Goal: Check status: Check status

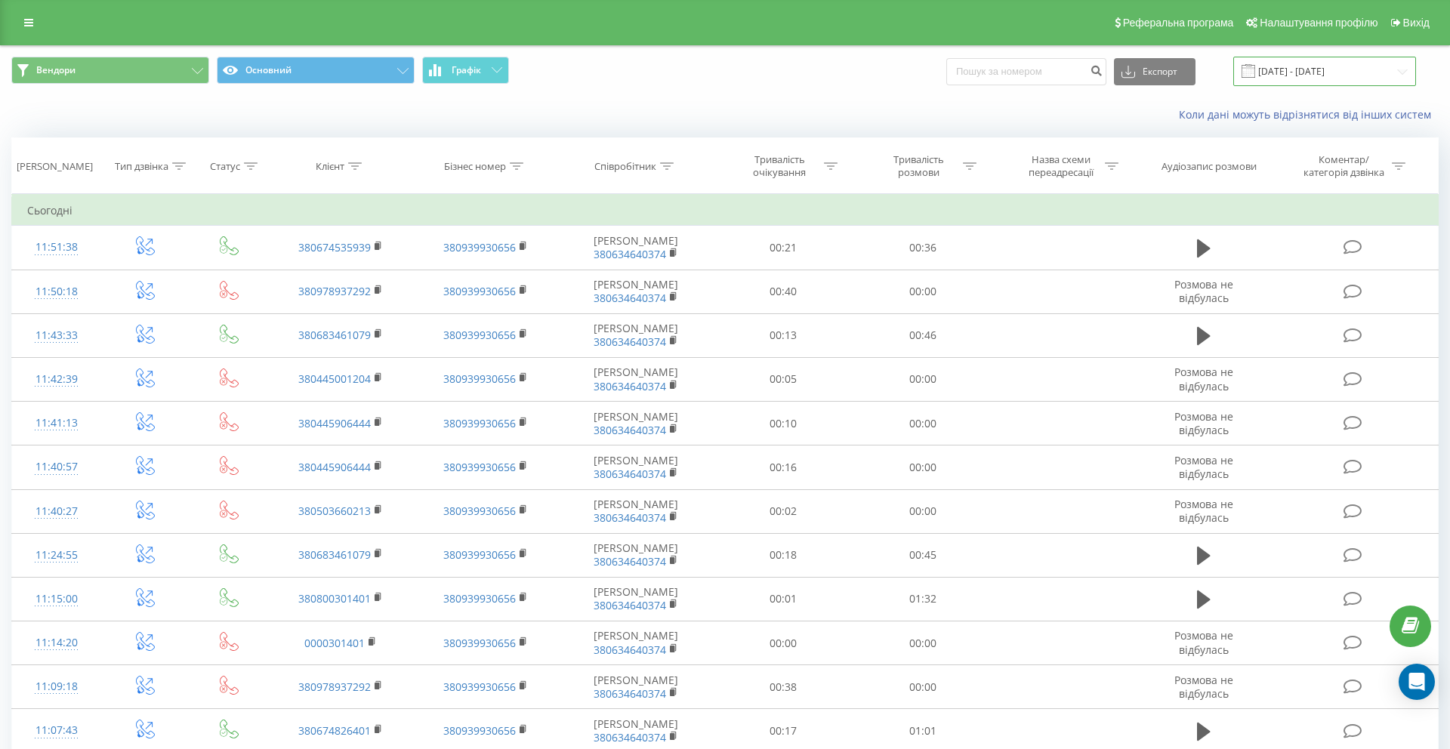
click at [1305, 71] on input "23.08.2025 - 23.09.2025" at bounding box center [1324, 71] width 183 height 29
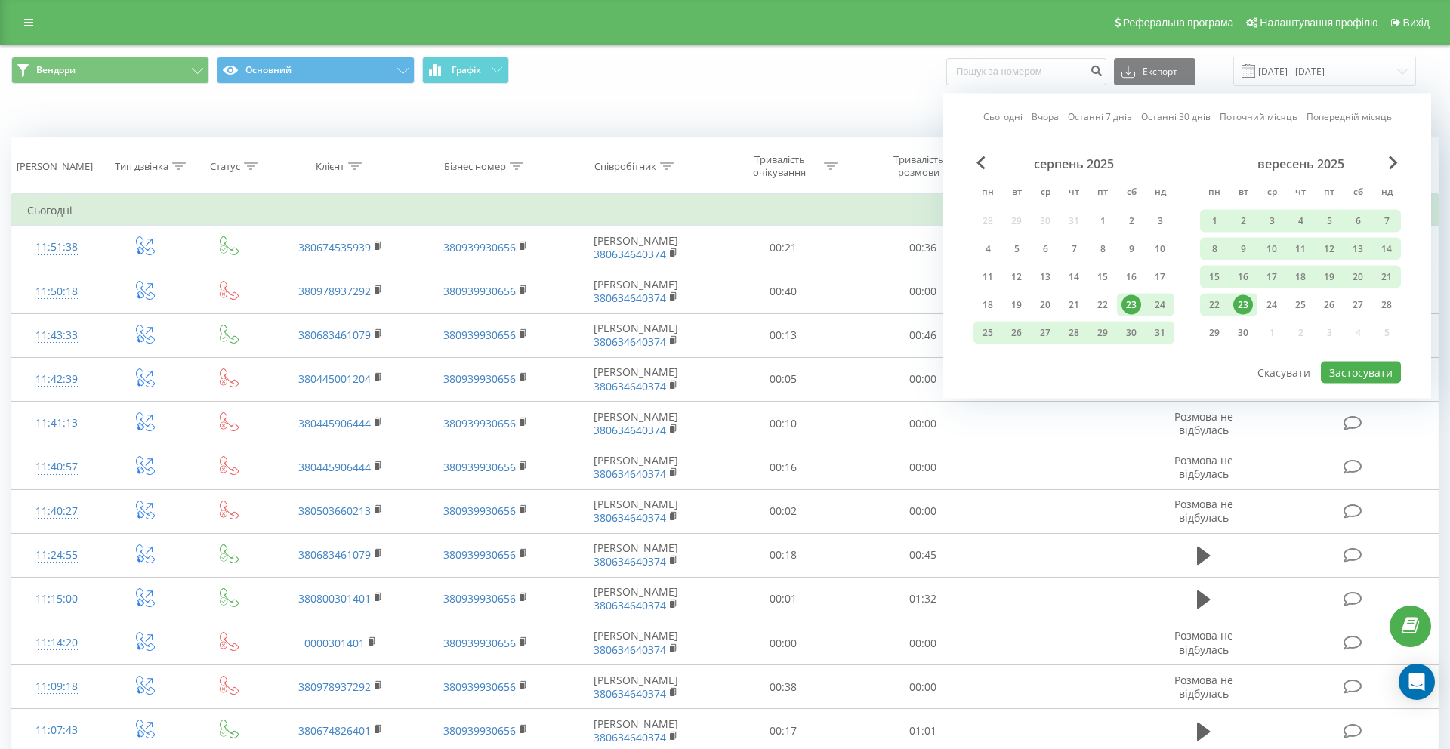
click at [1012, 118] on link "Сьогодні" at bounding box center [1002, 117] width 39 height 14
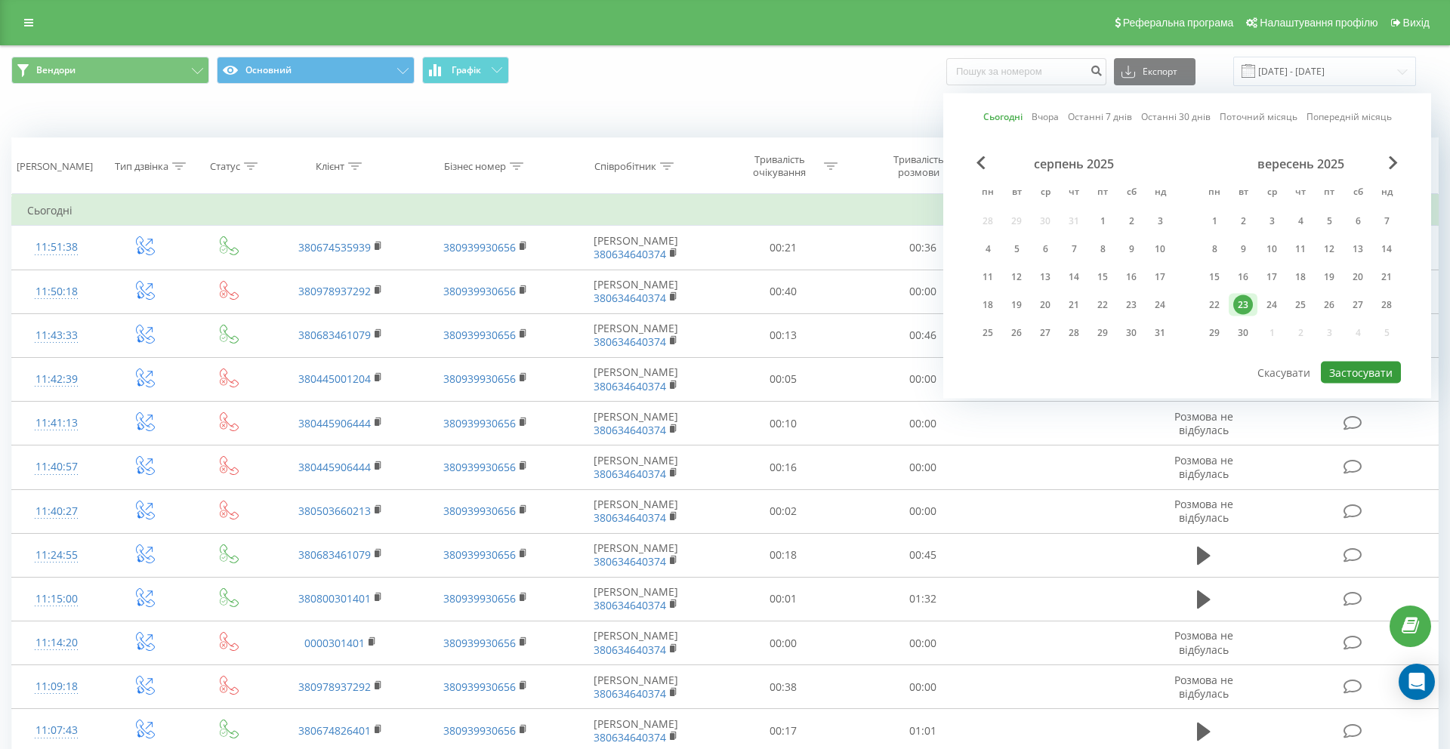
click at [1339, 369] on button "Застосувати" at bounding box center [1361, 373] width 80 height 22
type input "23.09.2025 - 23.09.2025"
